Goal: Task Accomplishment & Management: Manage account settings

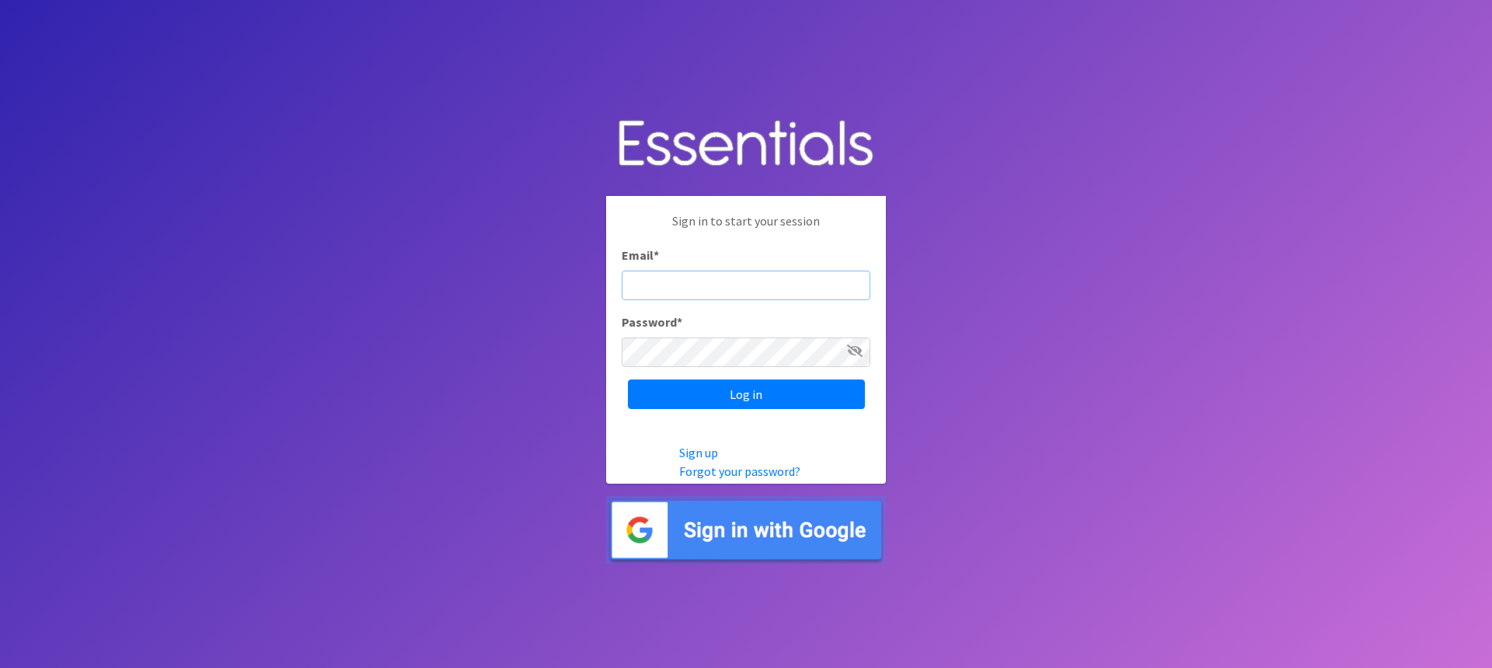
click at [767, 273] on input "Email *" at bounding box center [746, 285] width 249 height 30
type input "[PERSON_NAME][EMAIL_ADDRESS][DOMAIN_NAME]"
click at [628, 379] on input "Log in" at bounding box center [746, 394] width 237 height 30
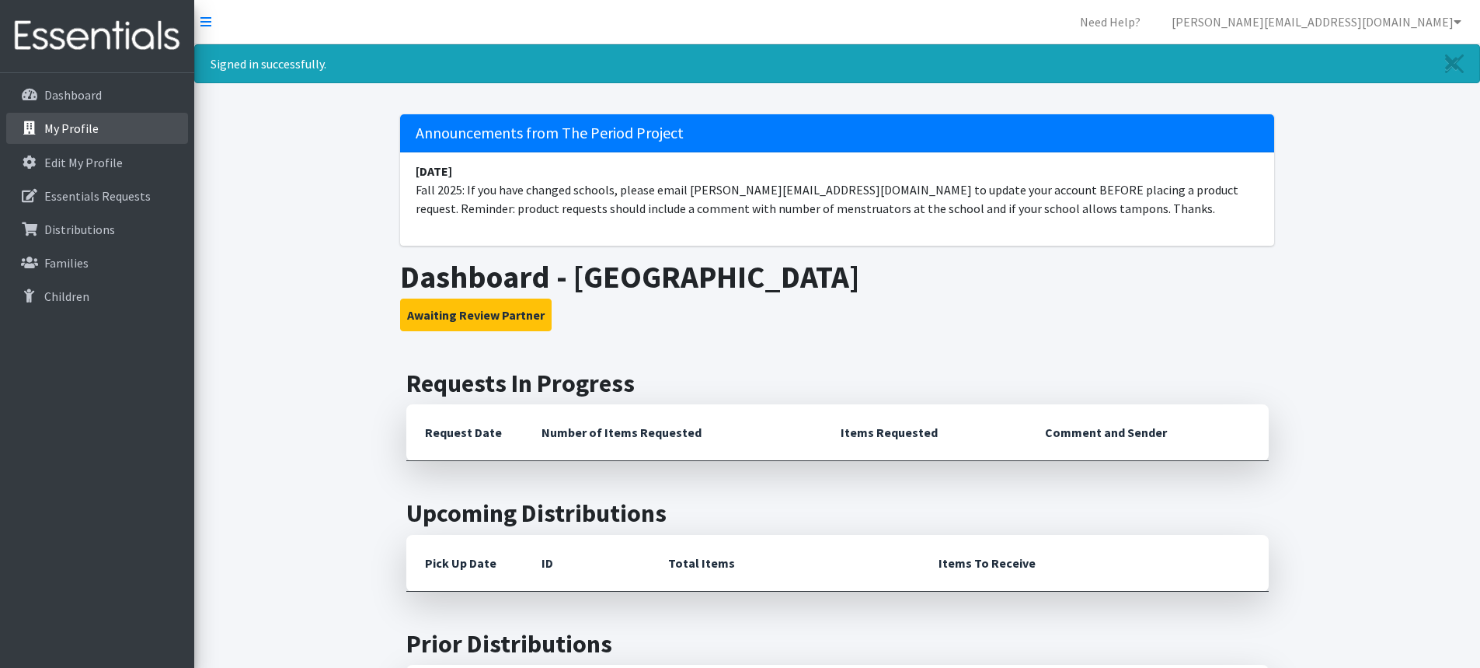
click at [80, 121] on p "My Profile" at bounding box center [71, 128] width 54 height 16
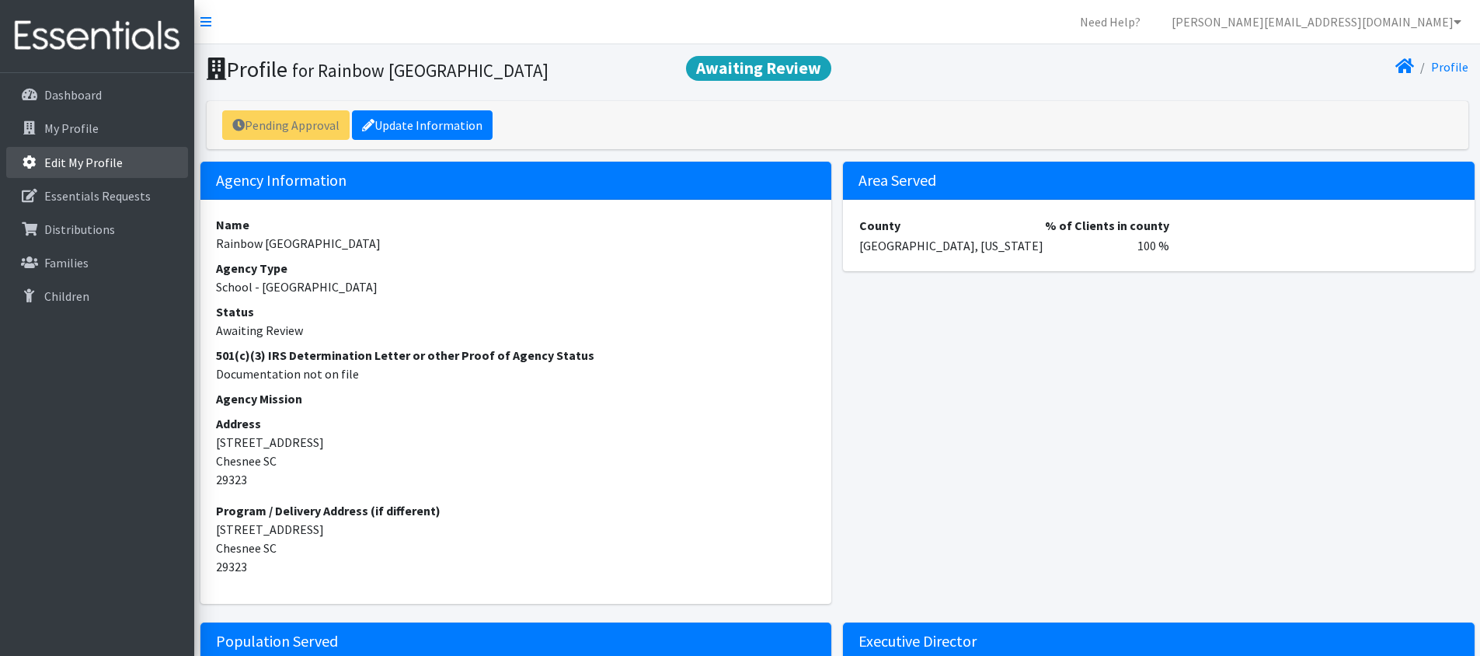
click at [61, 155] on p "Edit My Profile" at bounding box center [83, 163] width 78 height 16
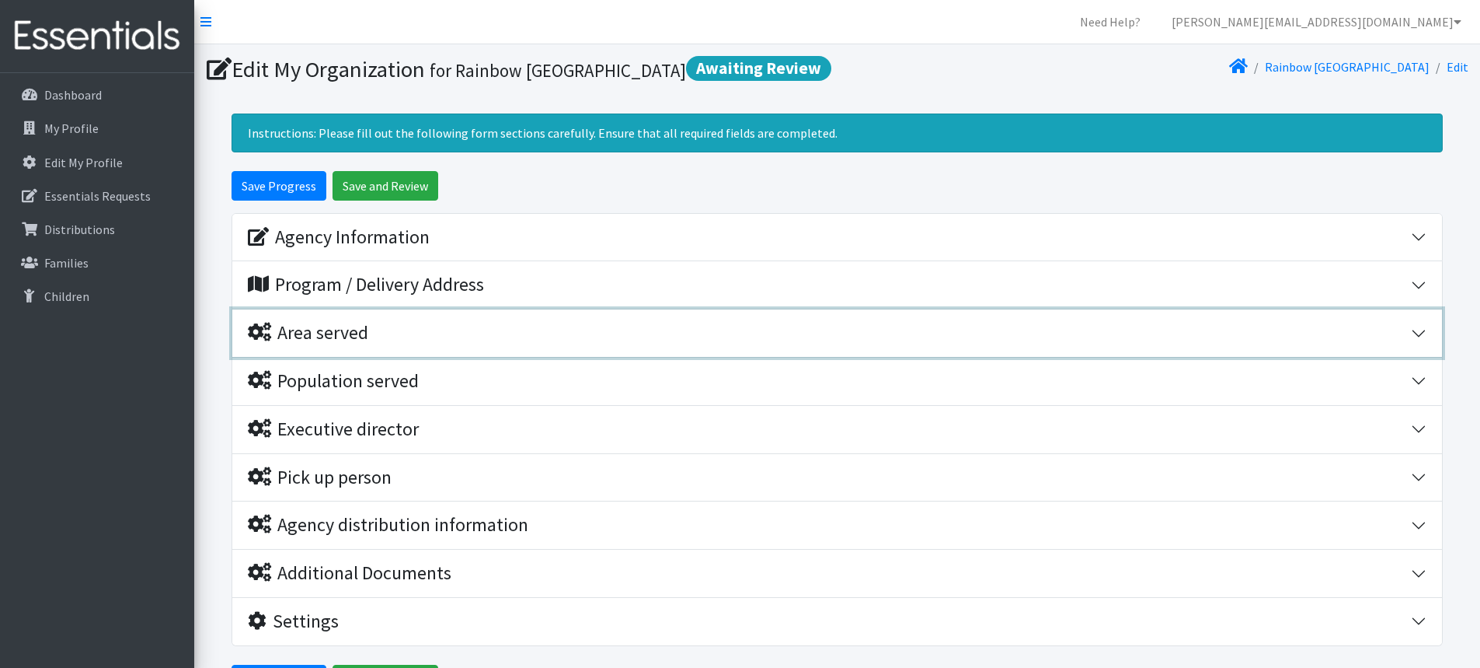
click at [350, 334] on div "Area served" at bounding box center [308, 333] width 120 height 23
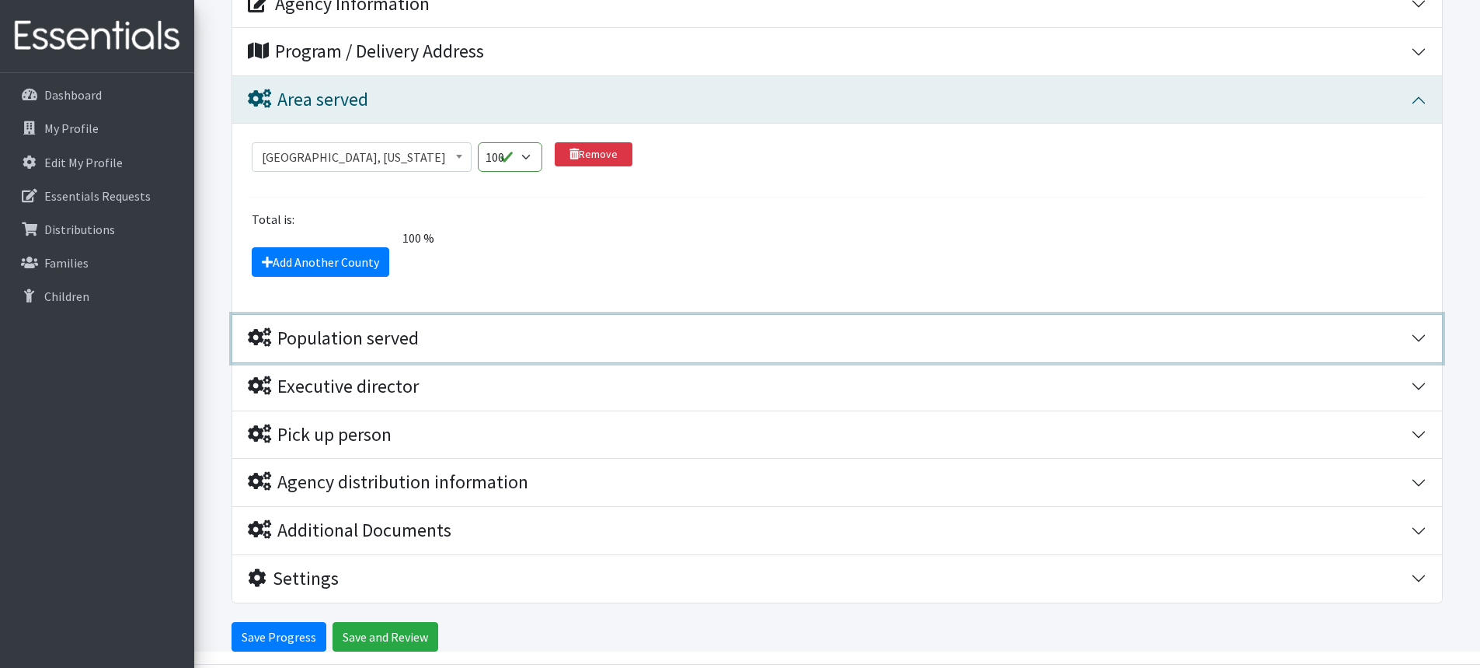
click at [340, 343] on div "Population served" at bounding box center [333, 338] width 171 height 23
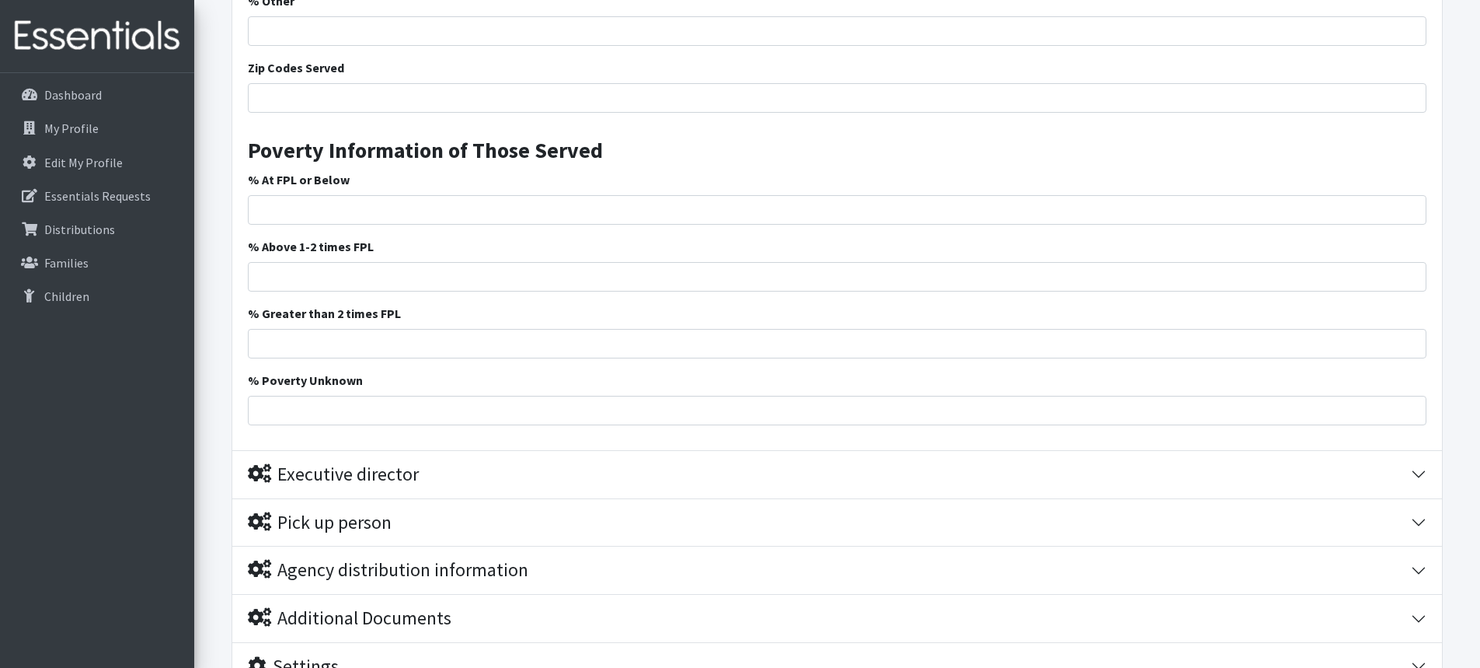
scroll to position [1400, 0]
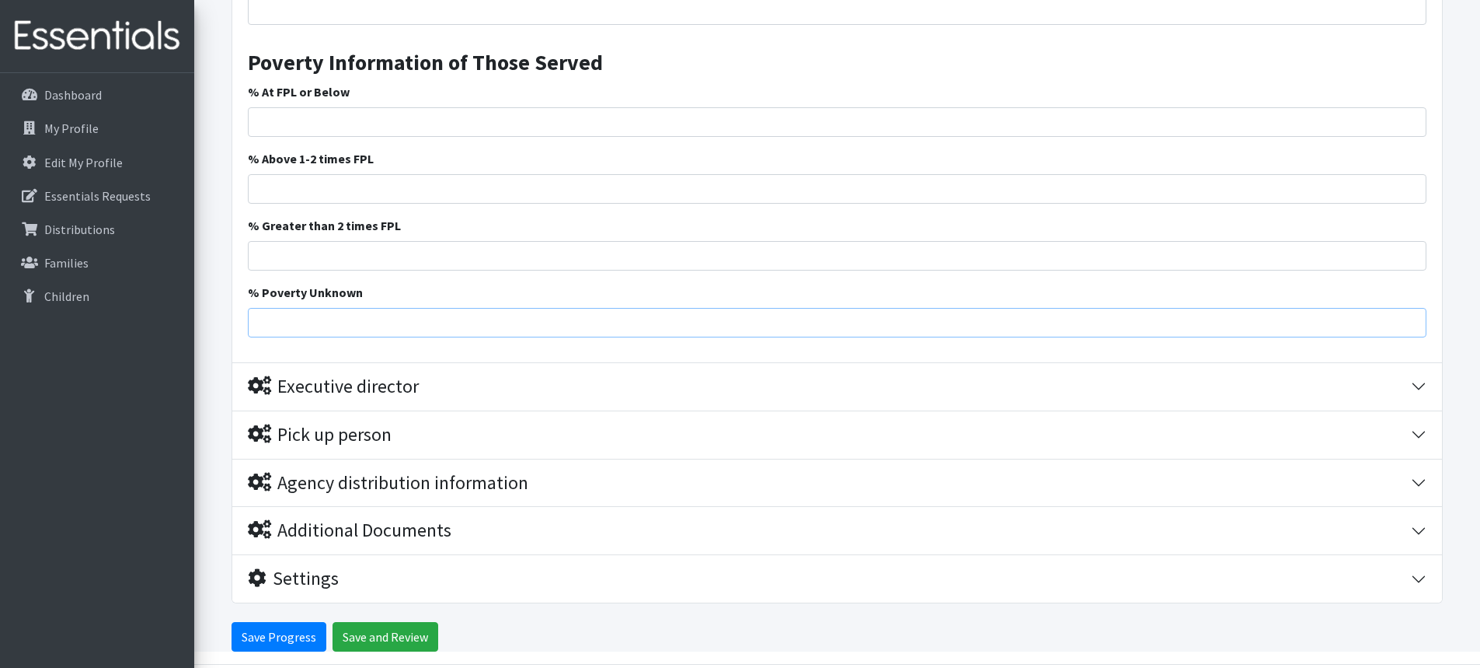
click at [357, 322] on input "% Poverty Unknown" at bounding box center [837, 323] width 1179 height 30
type input "100"
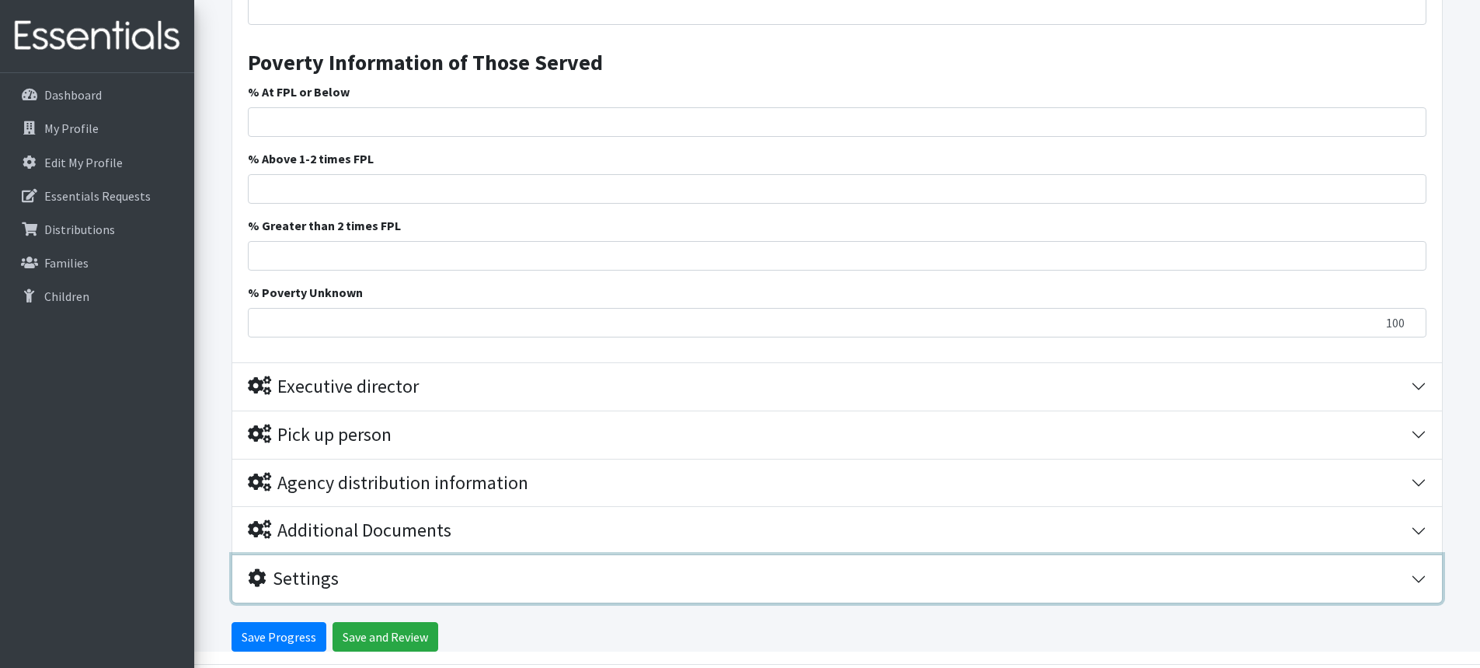
click at [915, 568] on div "Settings" at bounding box center [829, 578] width 1163 height 23
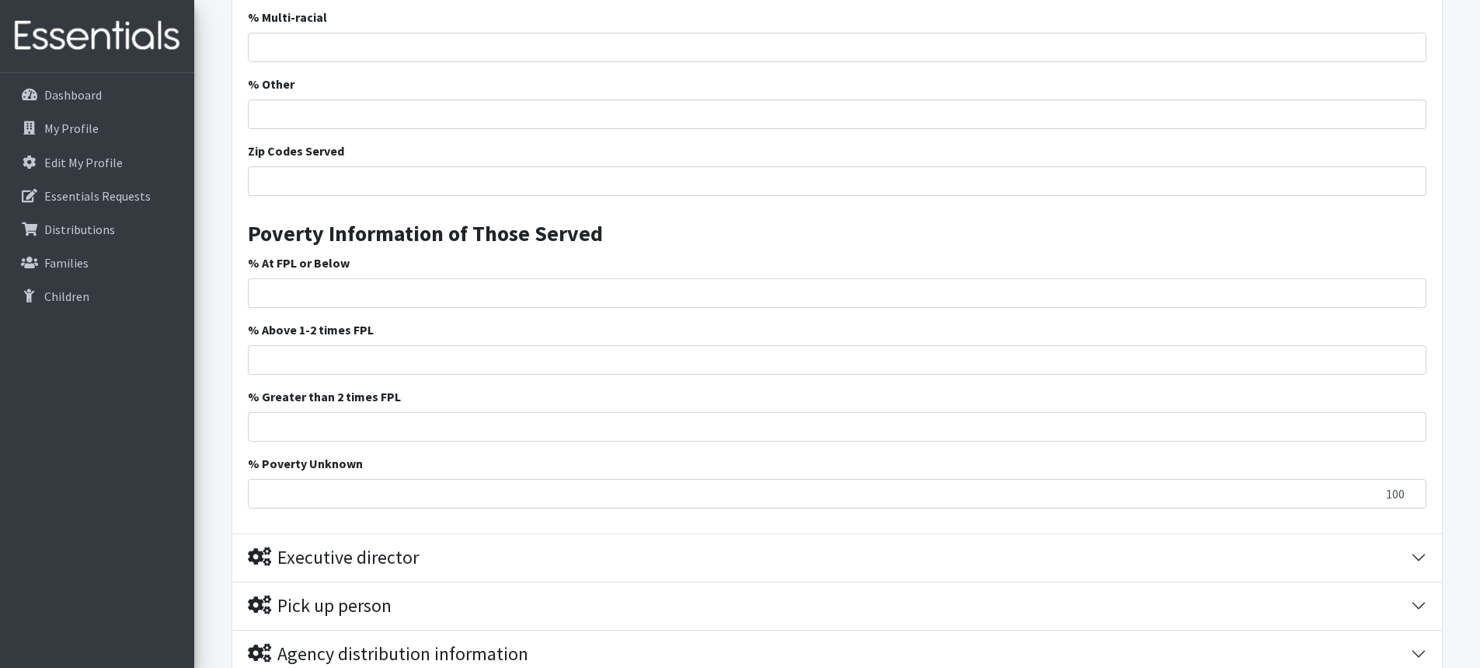
scroll to position [1303, 0]
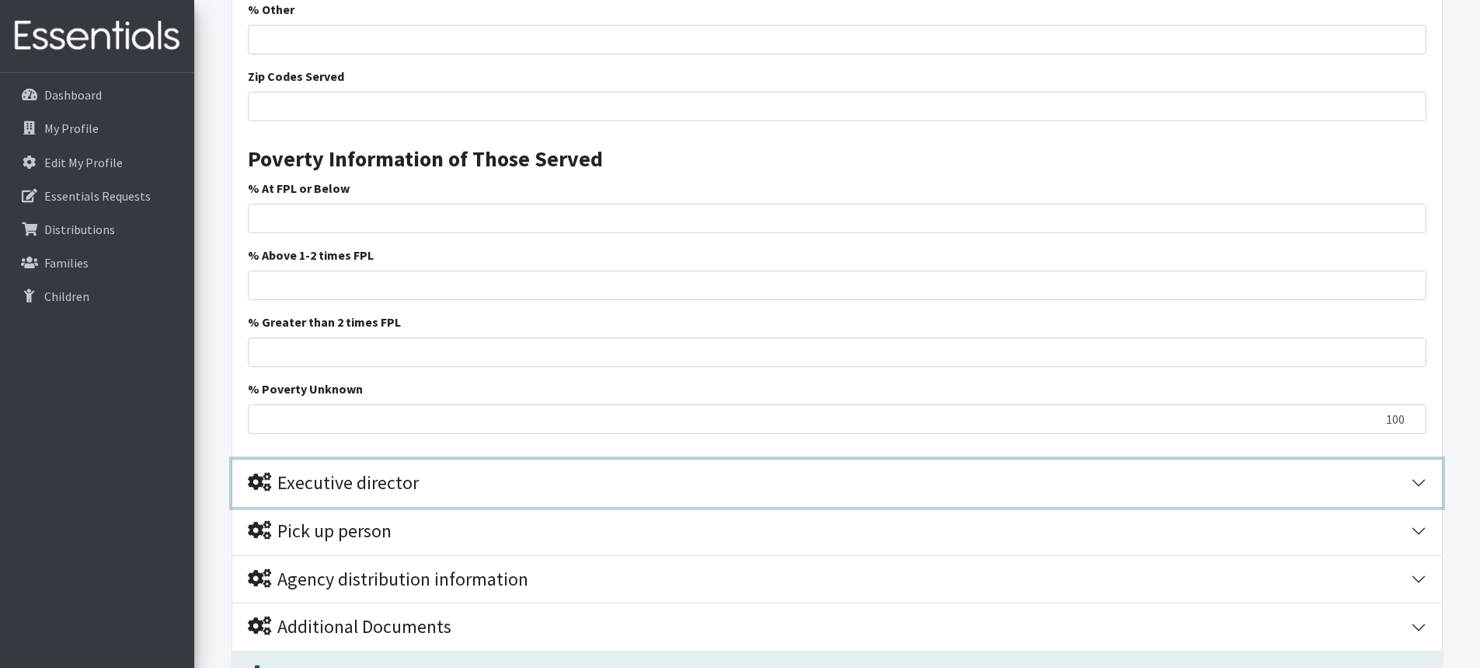
click at [395, 465] on button "Executive director" at bounding box center [837, 482] width 1210 height 47
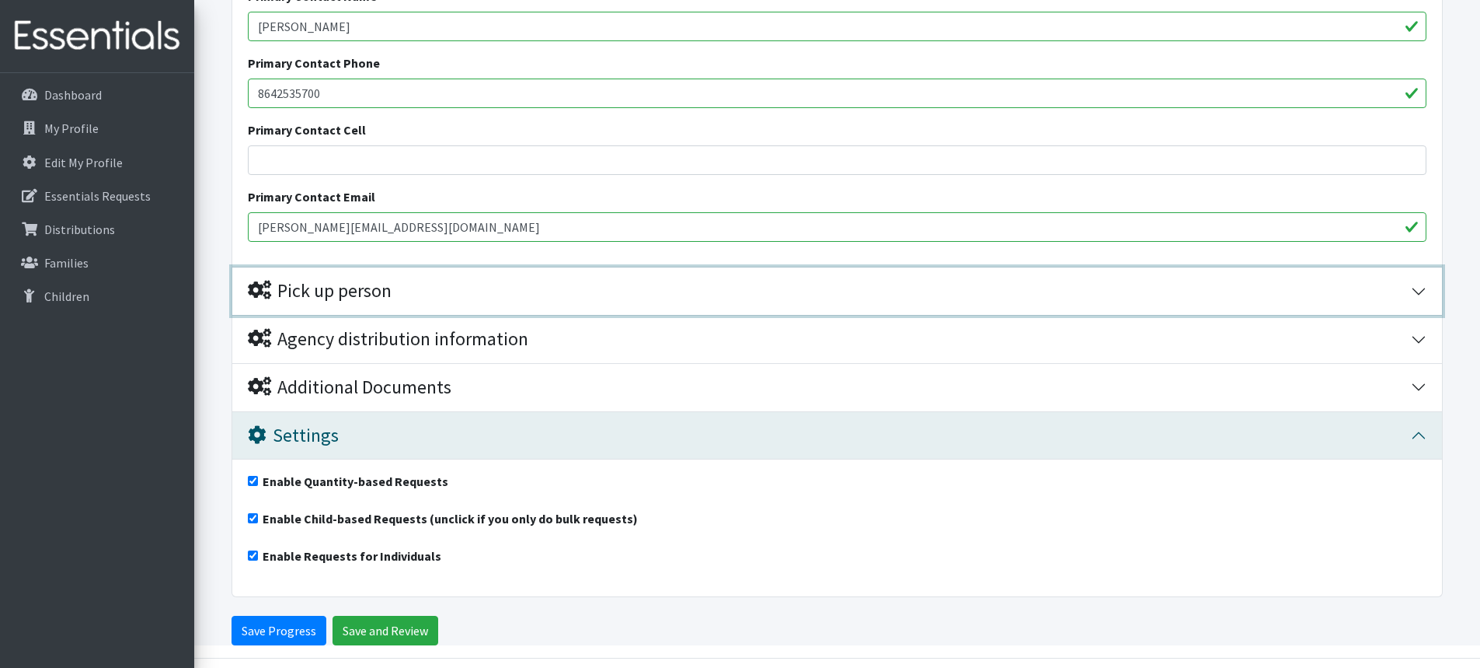
click at [347, 295] on div "Pick up person" at bounding box center [320, 291] width 144 height 23
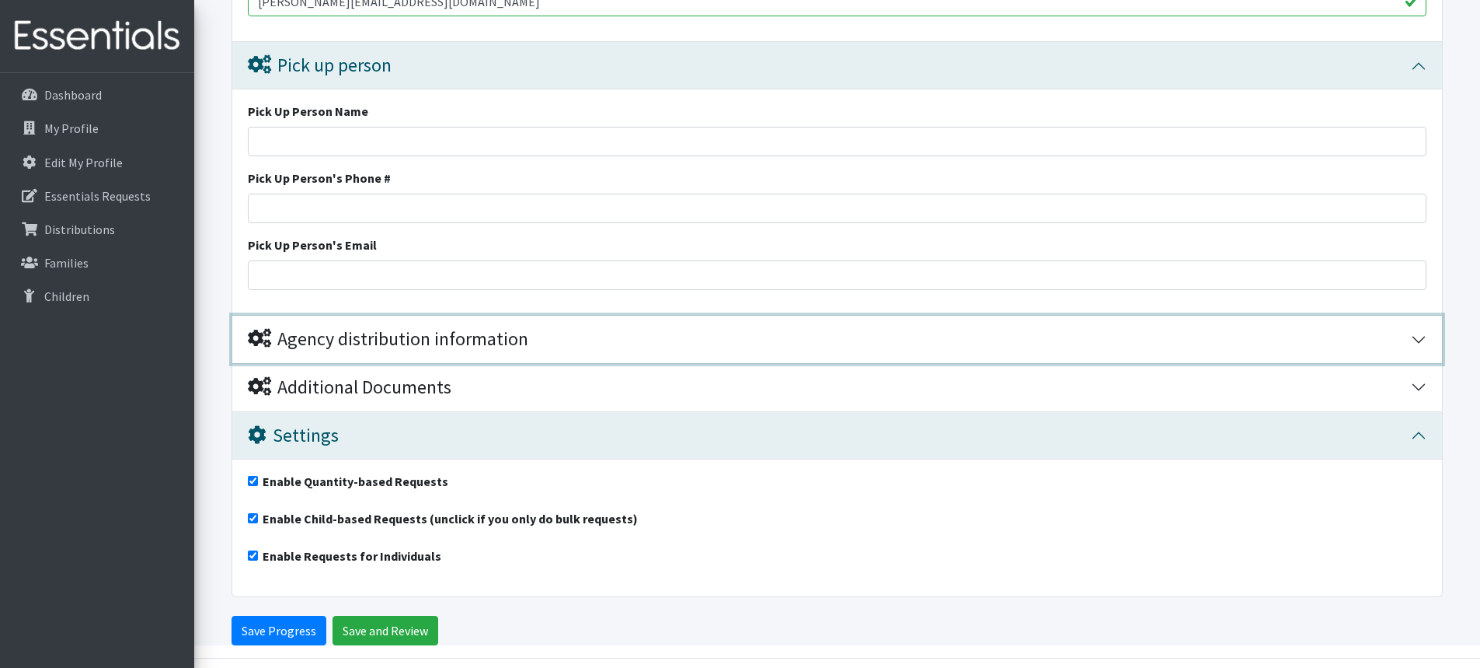
click at [420, 337] on div "Agency distribution information" at bounding box center [388, 339] width 281 height 23
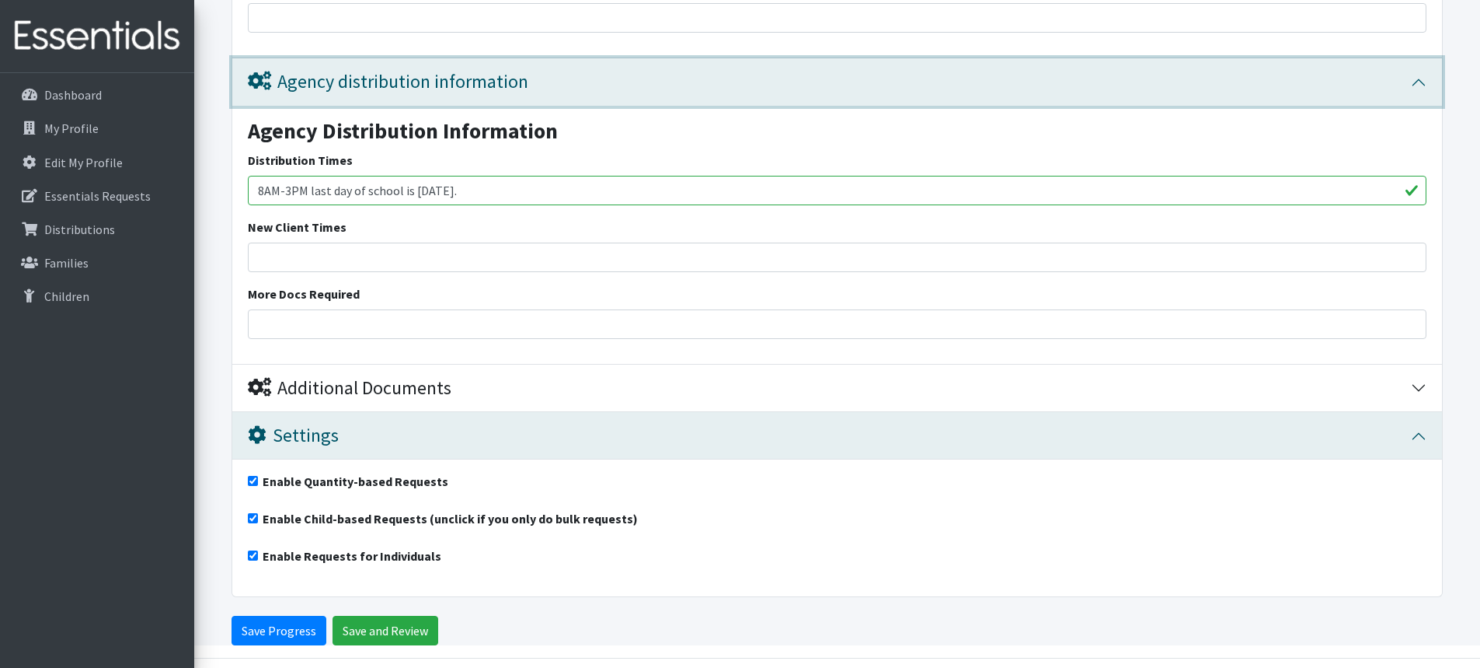
scroll to position [2611, 0]
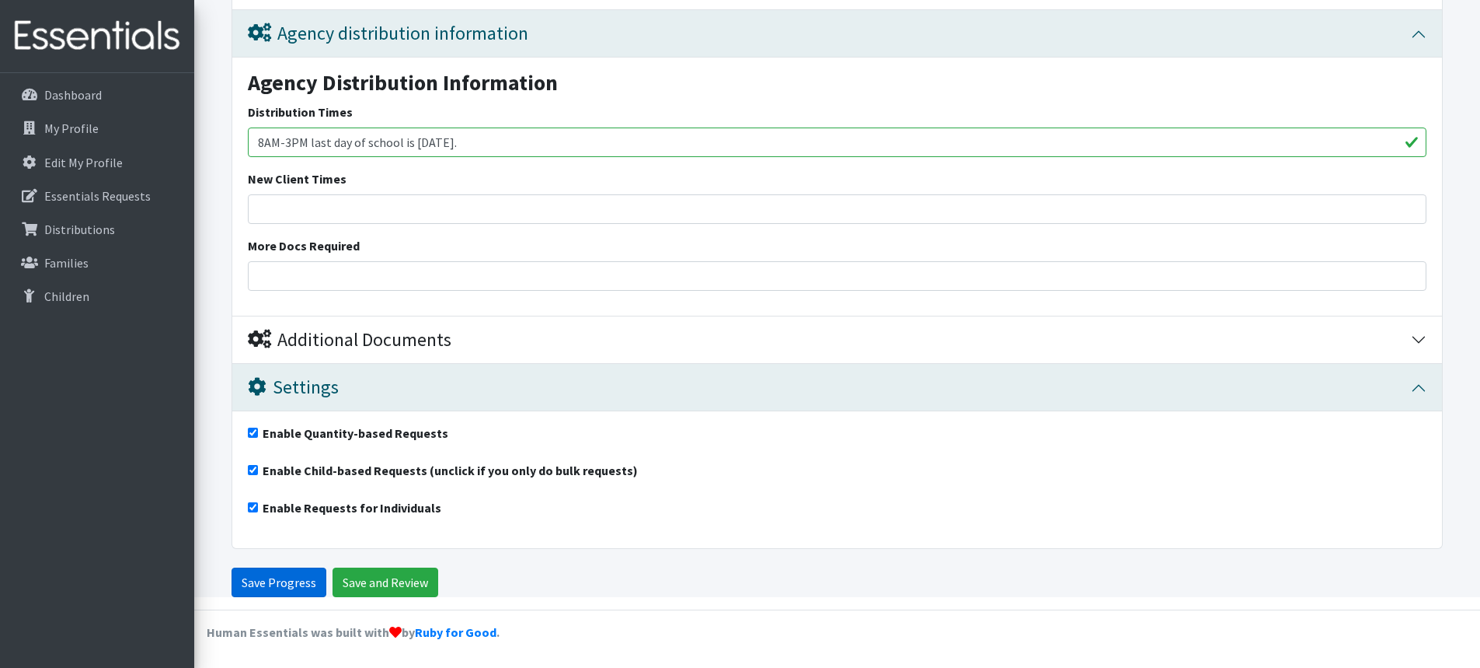
click at [281, 587] on input "Save Progress" at bounding box center [279, 582] width 95 height 30
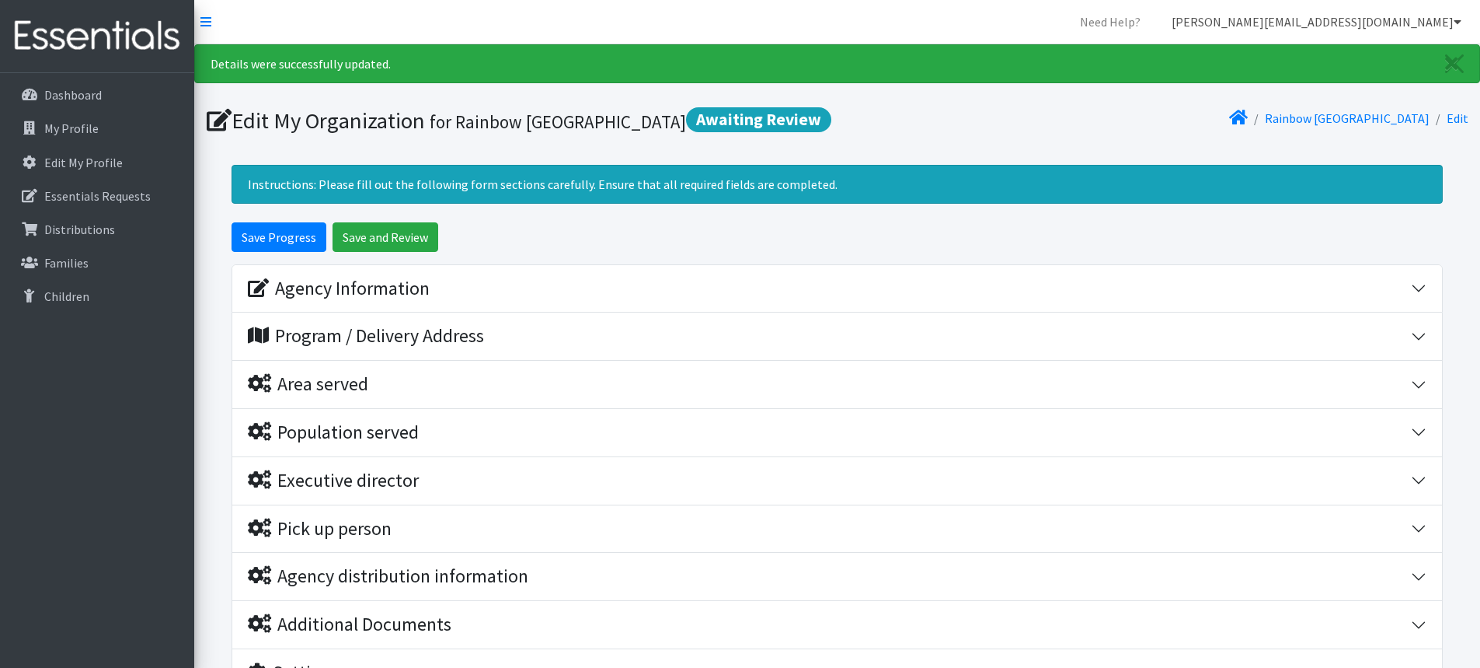
click at [1375, 30] on link "[PERSON_NAME][EMAIL_ADDRESS][DOMAIN_NAME]" at bounding box center [1317, 21] width 315 height 31
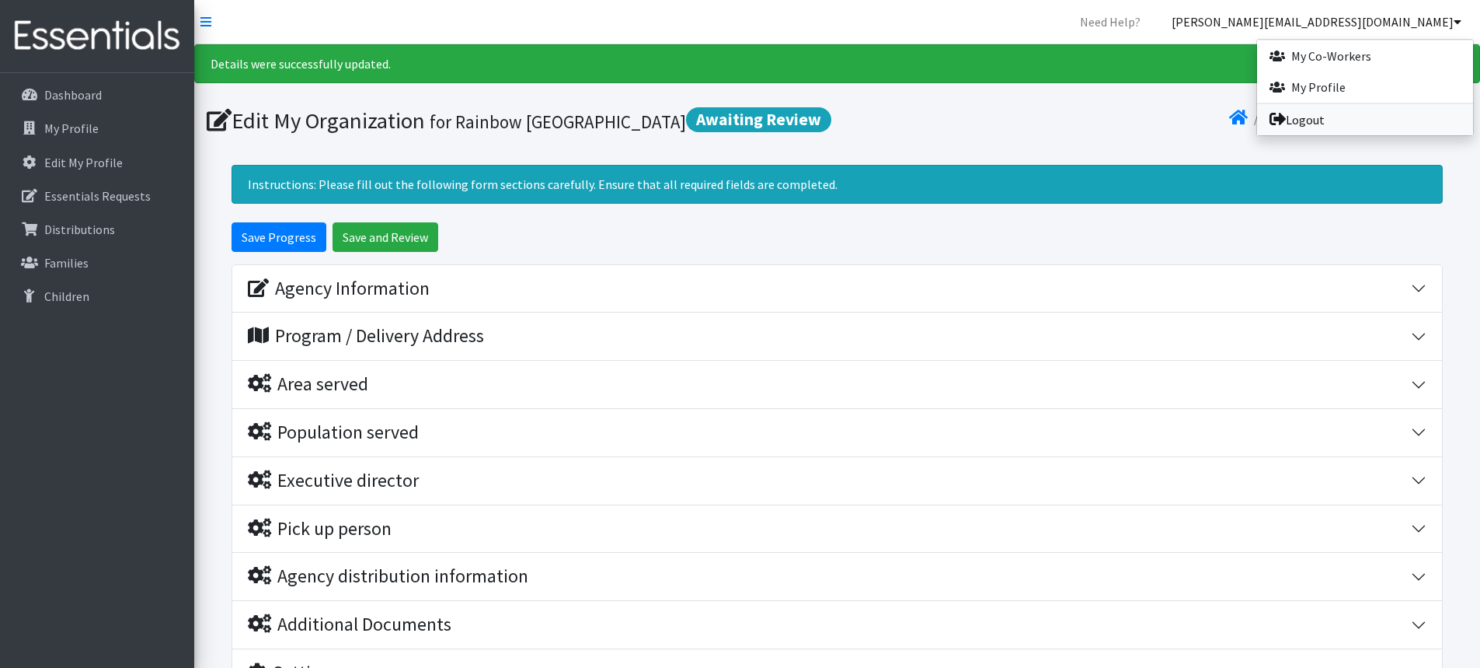
click at [1362, 108] on link "Logout" at bounding box center [1365, 119] width 216 height 31
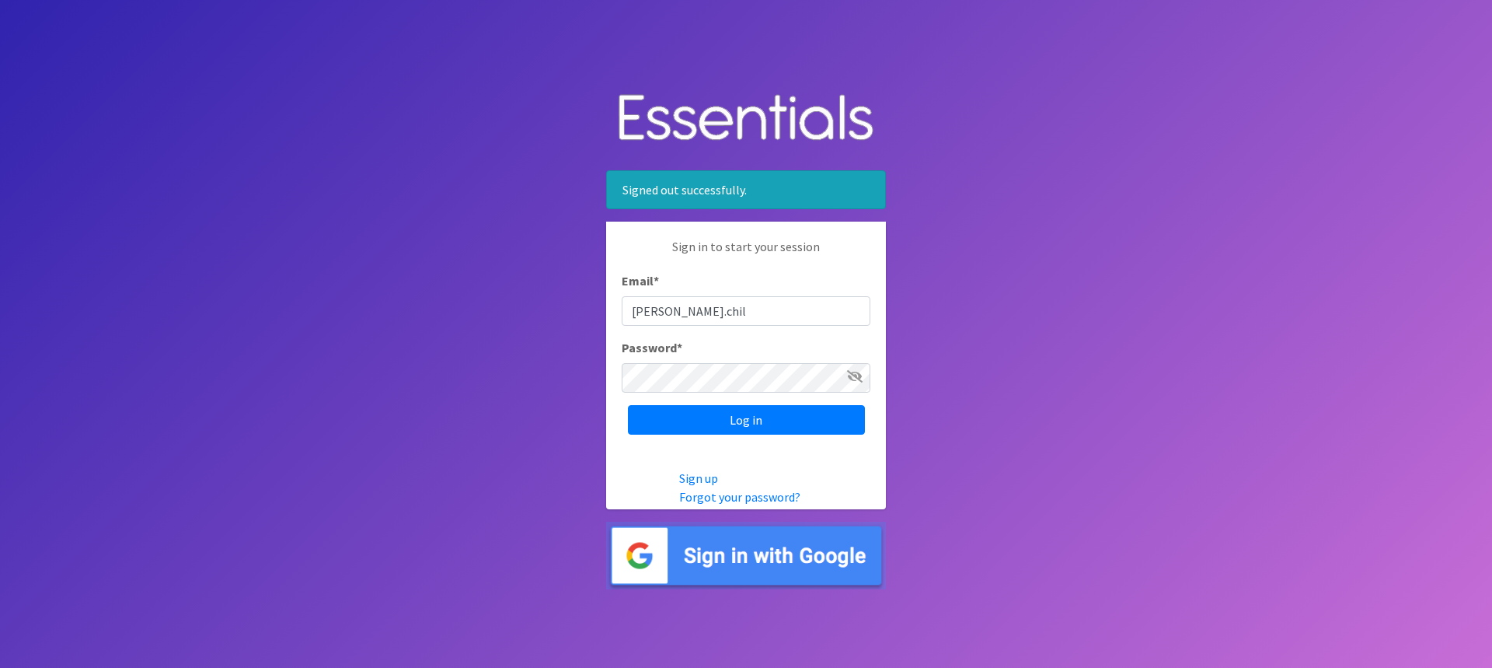
type input "[PERSON_NAME][EMAIL_ADDRESS][DOMAIN_NAME]"
click at [854, 378] on icon at bounding box center [855, 376] width 16 height 12
click at [742, 413] on input "Log in" at bounding box center [746, 420] width 237 height 30
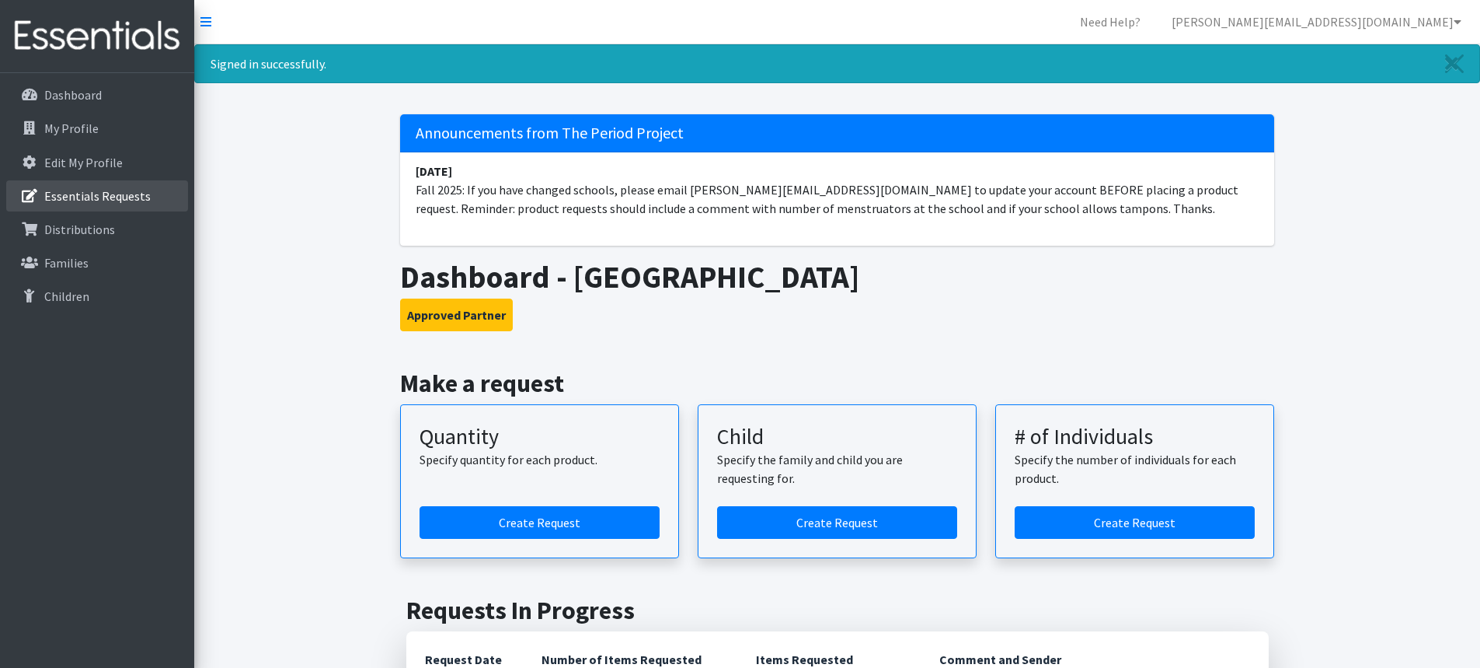
click at [102, 204] on link "Essentials Requests" at bounding box center [97, 195] width 182 height 31
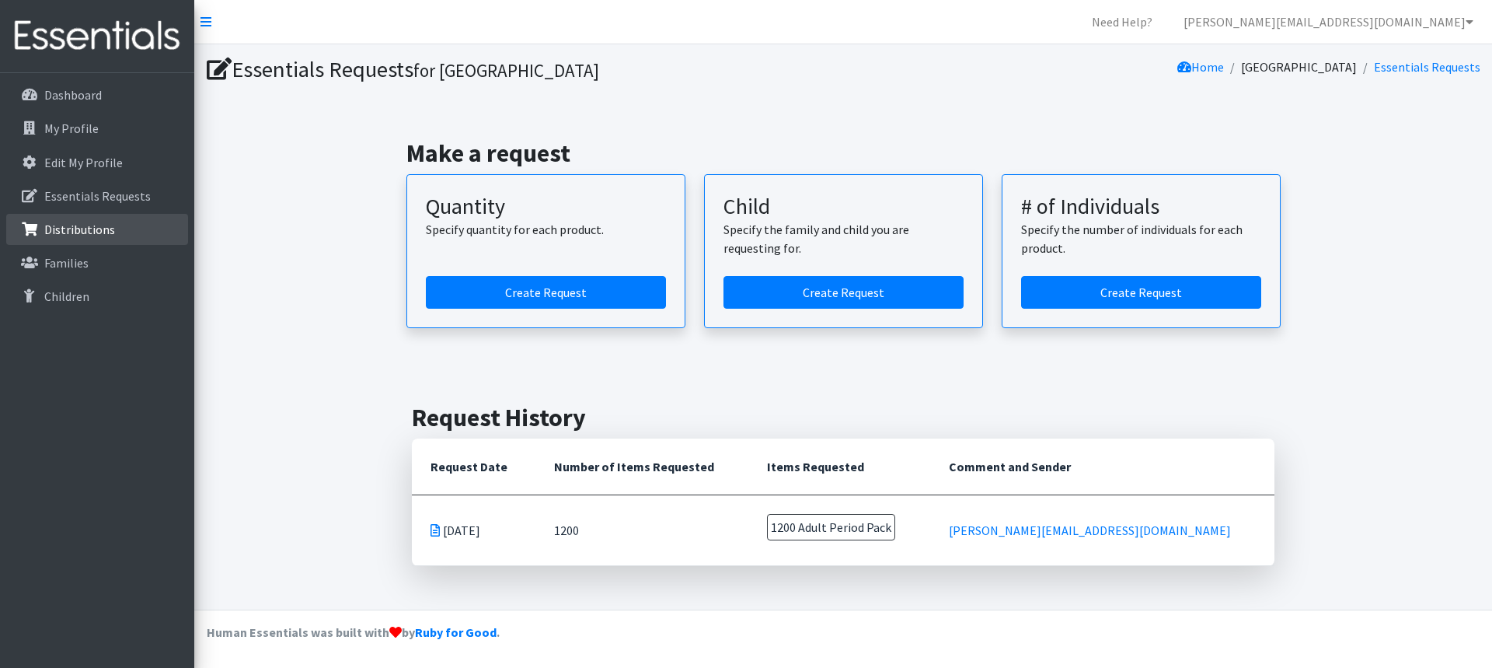
click at [71, 226] on p "Distributions" at bounding box center [79, 229] width 71 height 16
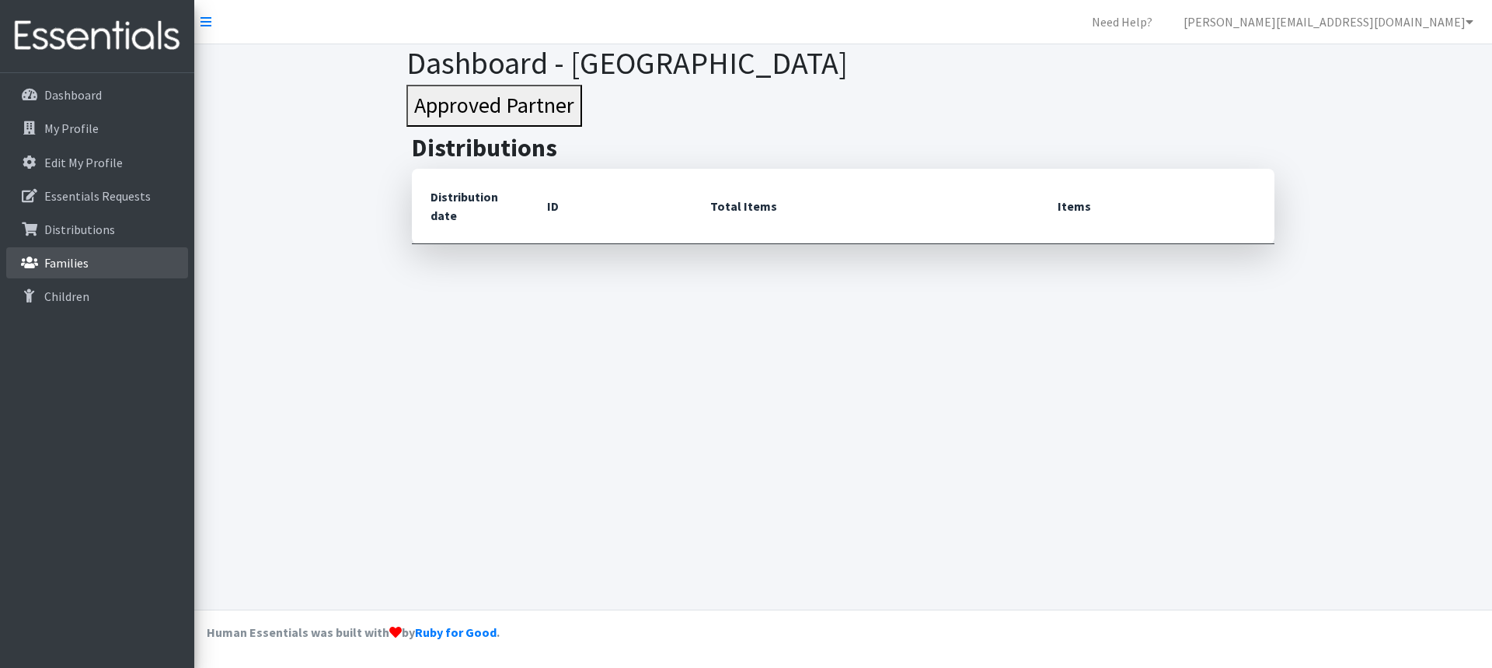
click at [70, 259] on p "Families" at bounding box center [66, 263] width 44 height 16
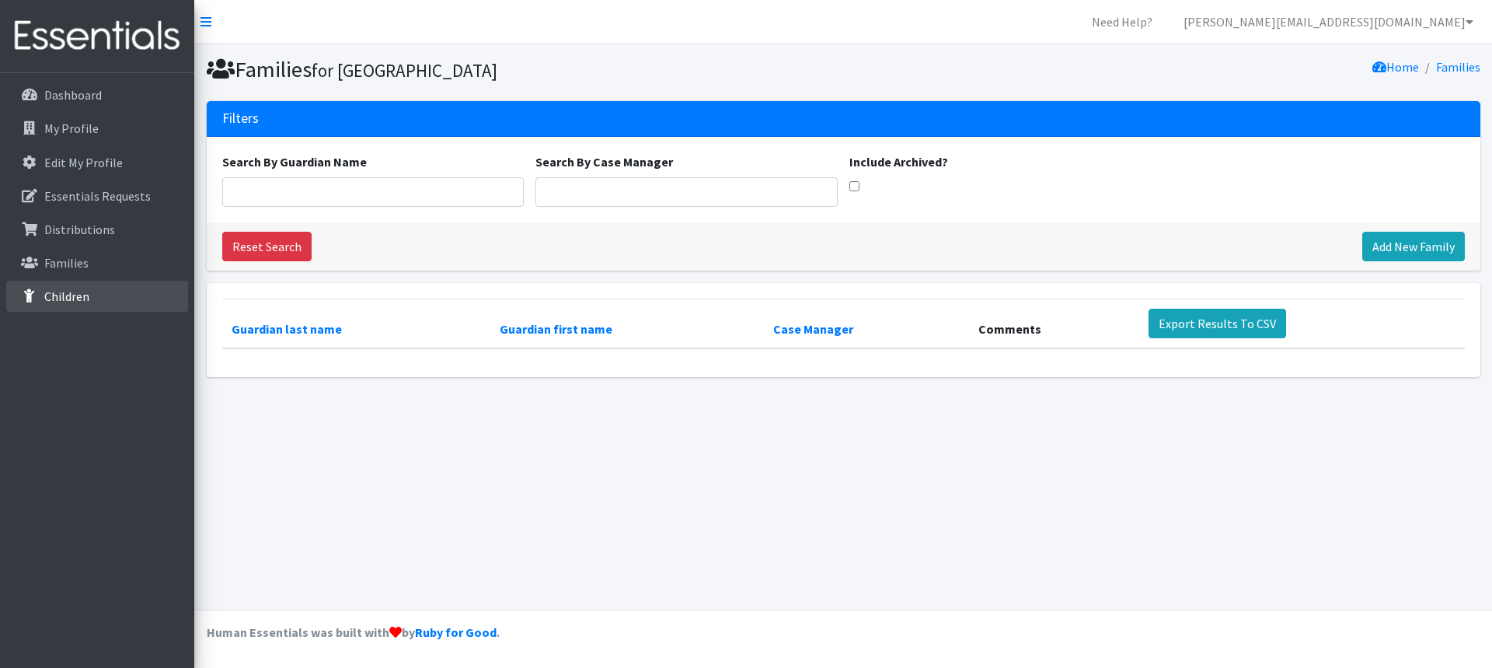
click at [87, 305] on link "Children" at bounding box center [97, 296] width 182 height 31
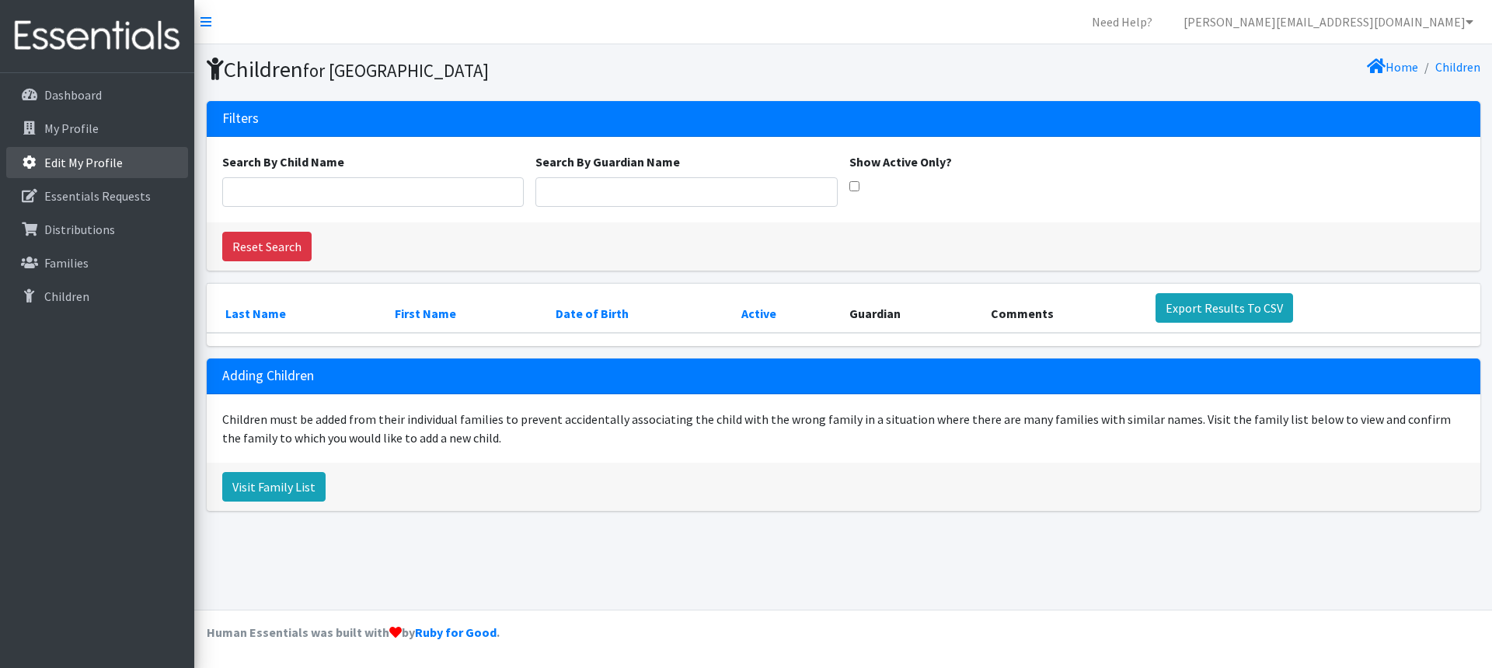
click at [73, 164] on p "Edit My Profile" at bounding box center [83, 163] width 78 height 16
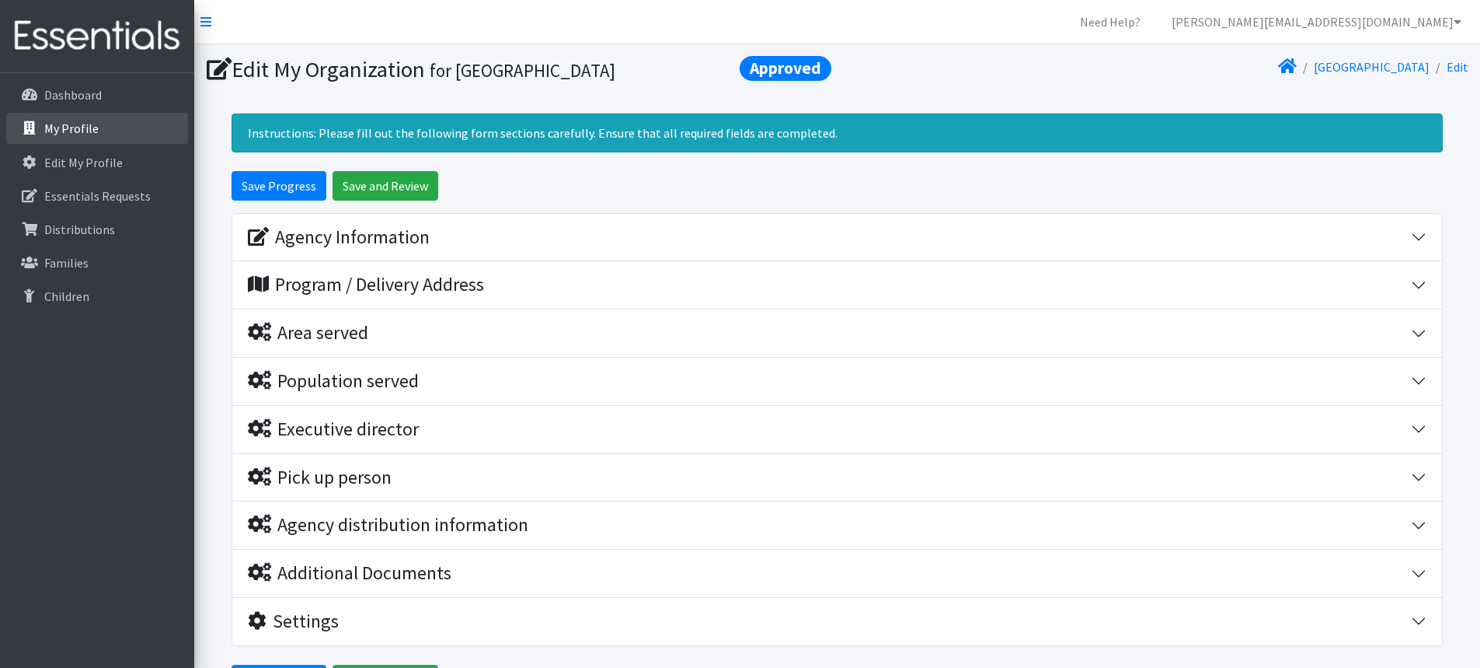
click at [65, 132] on p "My Profile" at bounding box center [71, 128] width 54 height 16
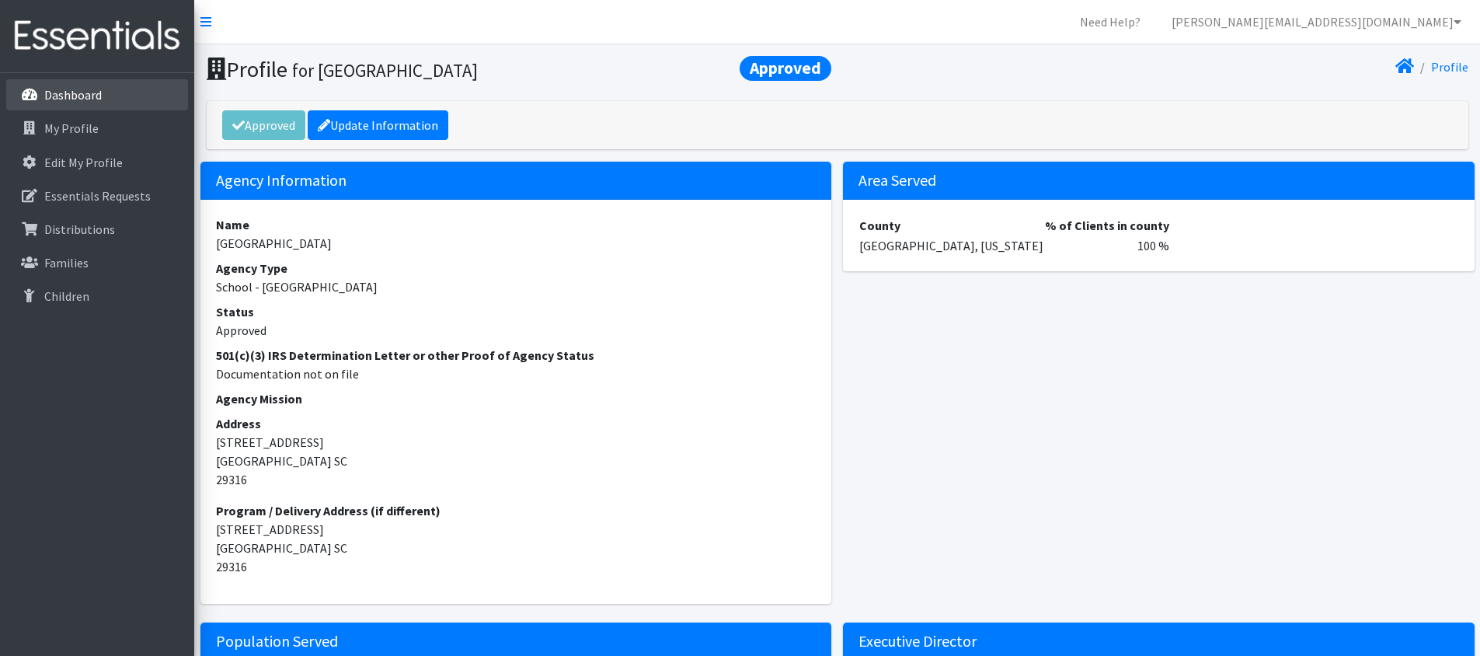
click at [66, 106] on link "Dashboard" at bounding box center [97, 94] width 182 height 31
